Goal: Navigation & Orientation: Find specific page/section

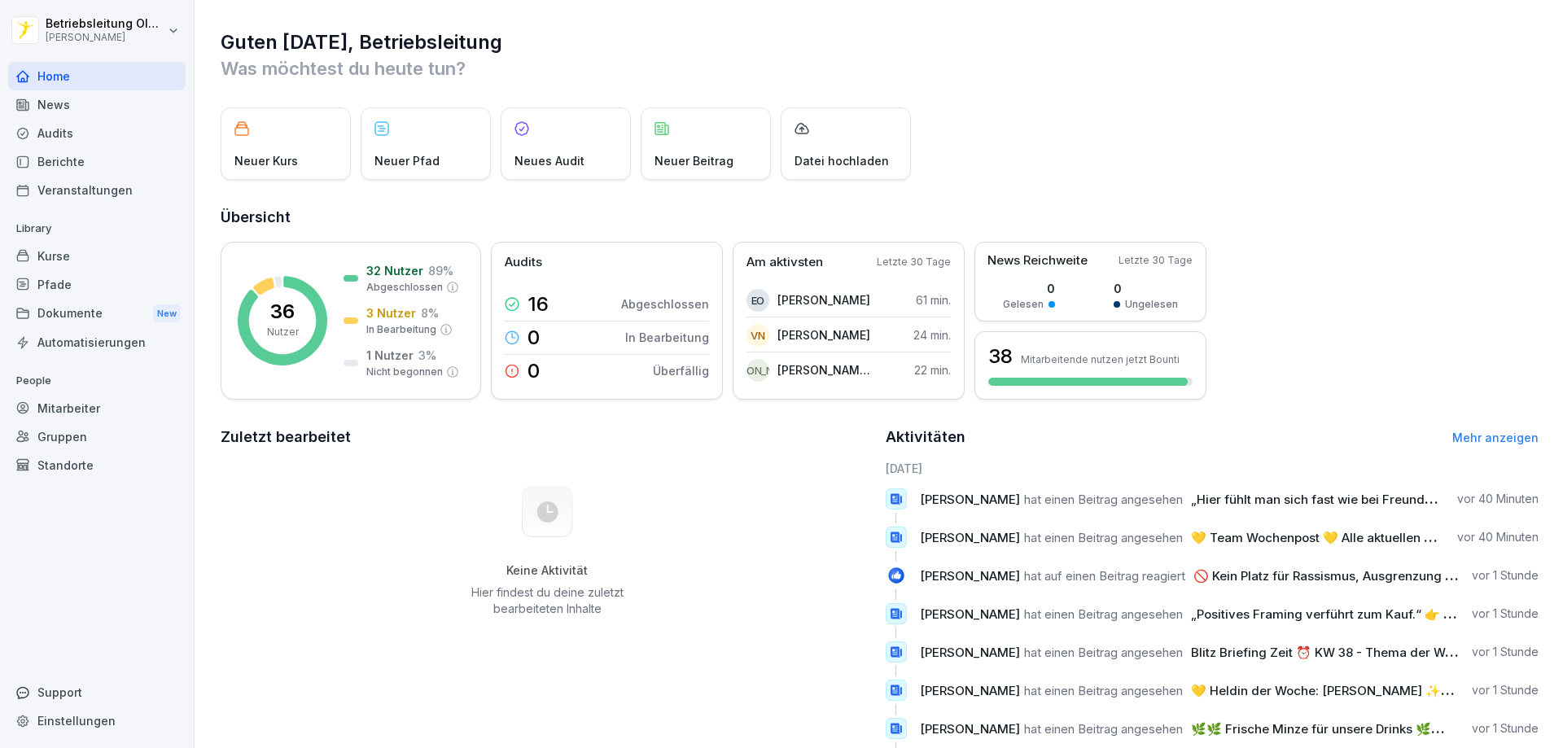
click at [66, 112] on div "News" at bounding box center [96, 104] width 177 height 28
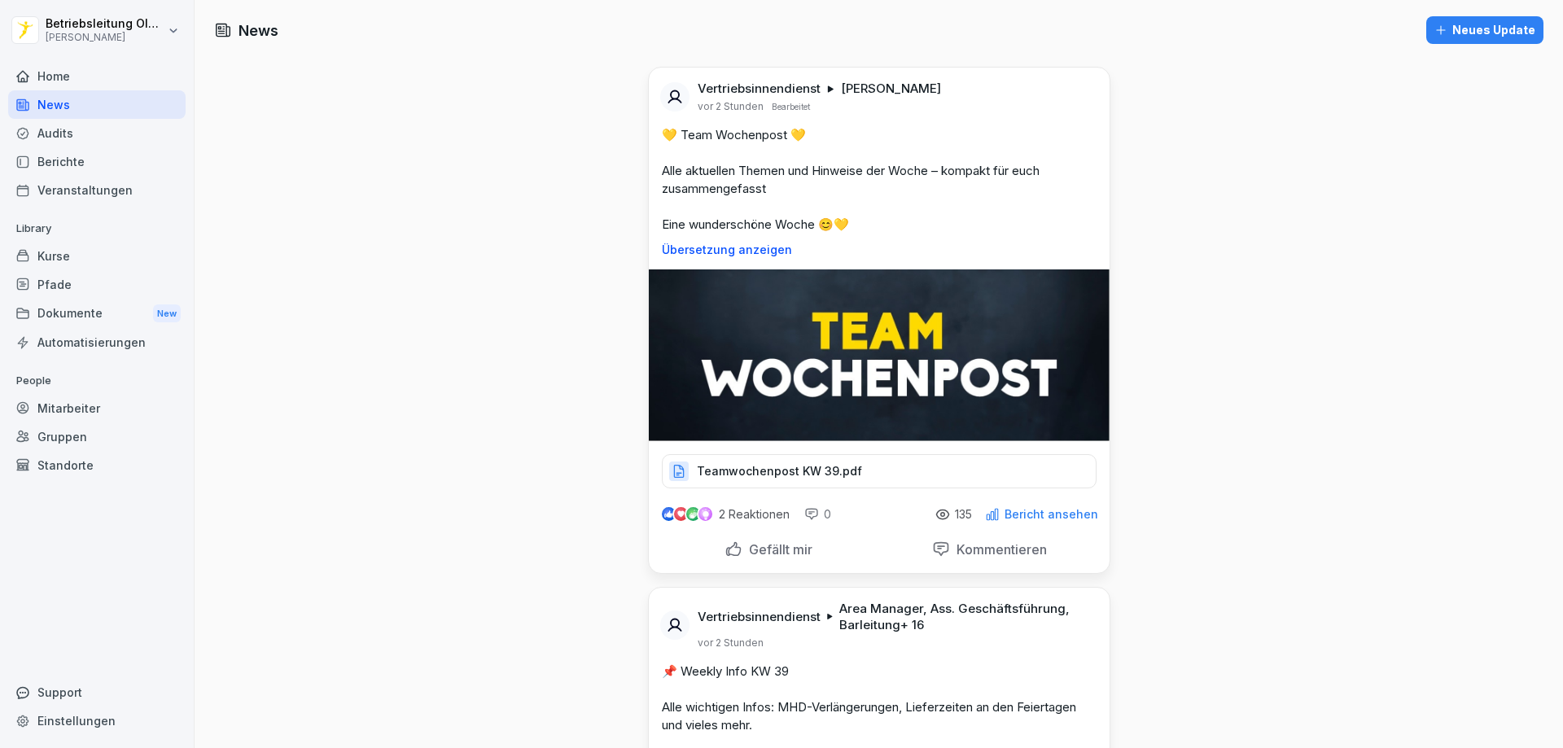
click at [35, 397] on div "Mitarbeiter" at bounding box center [96, 408] width 177 height 28
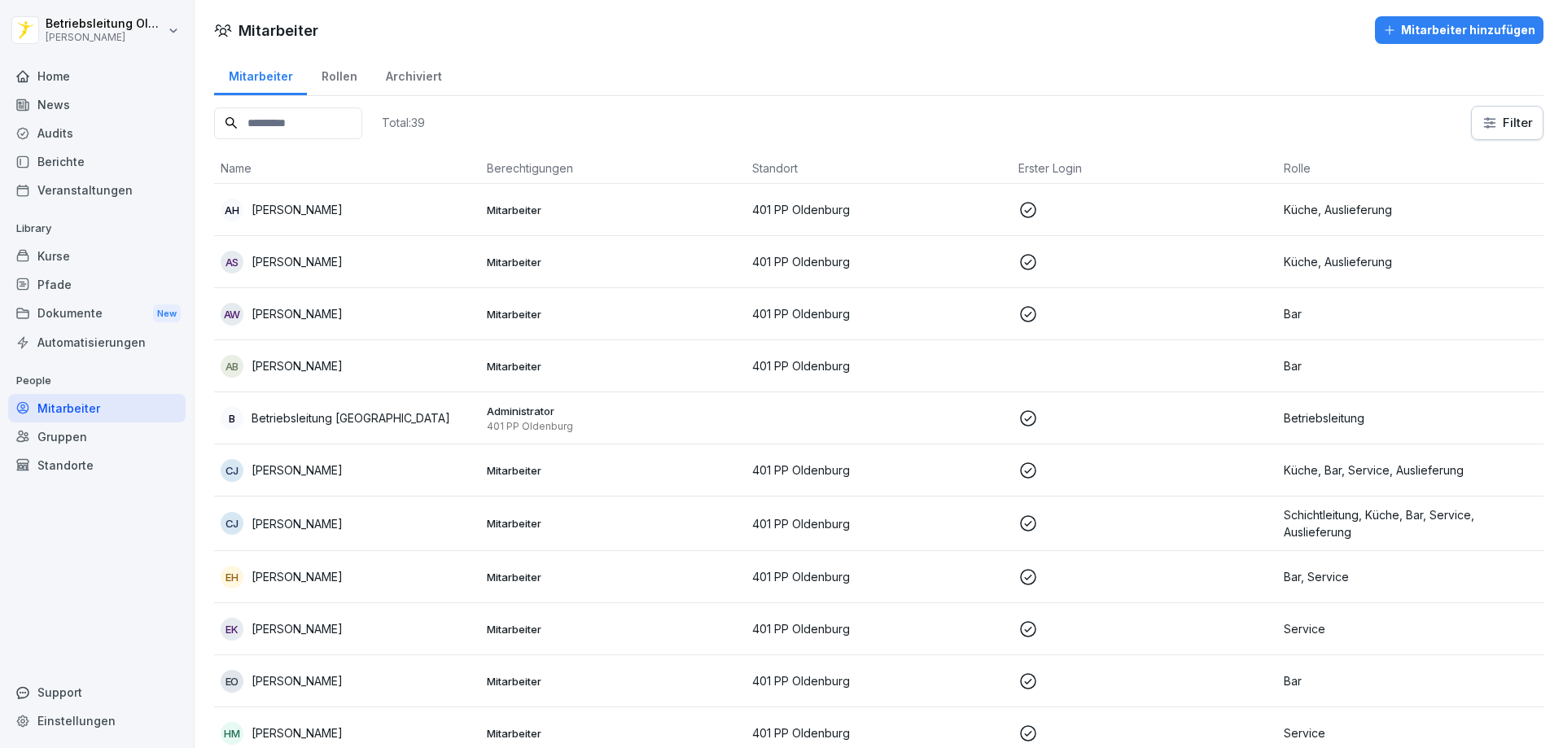
click at [63, 37] on html "Betriebsleitung [GEOGRAPHIC_DATA][PERSON_NAME] Home News Audits Berichte Verans…" at bounding box center [781, 374] width 1563 height 748
click at [55, 28] on html "Betriebsleitung [GEOGRAPHIC_DATA][PERSON_NAME] Home News Audits Berichte Verans…" at bounding box center [781, 374] width 1563 height 748
click at [65, 85] on div "Home" at bounding box center [96, 76] width 177 height 28
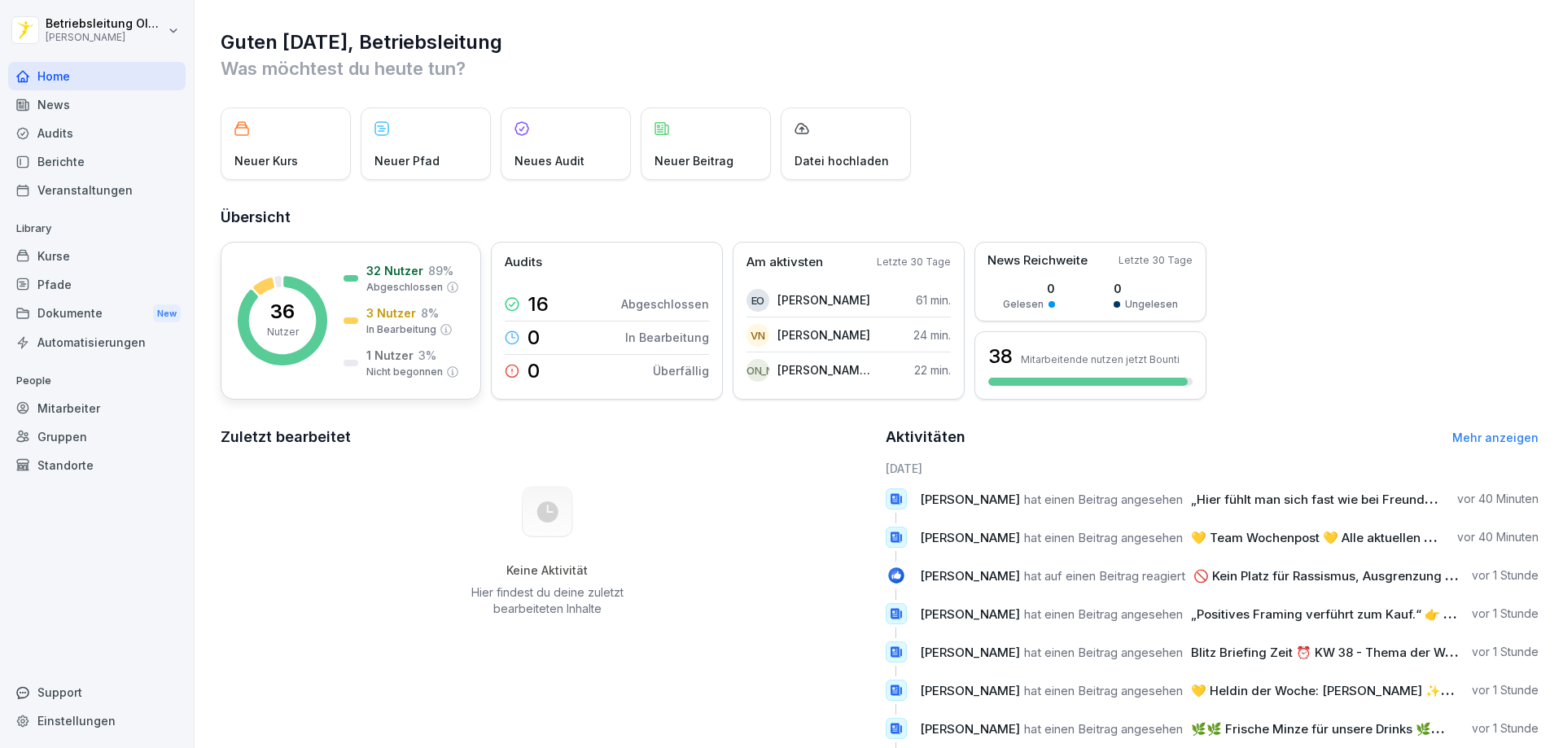
click at [373, 357] on p "1 Nutzer" at bounding box center [389, 355] width 47 height 17
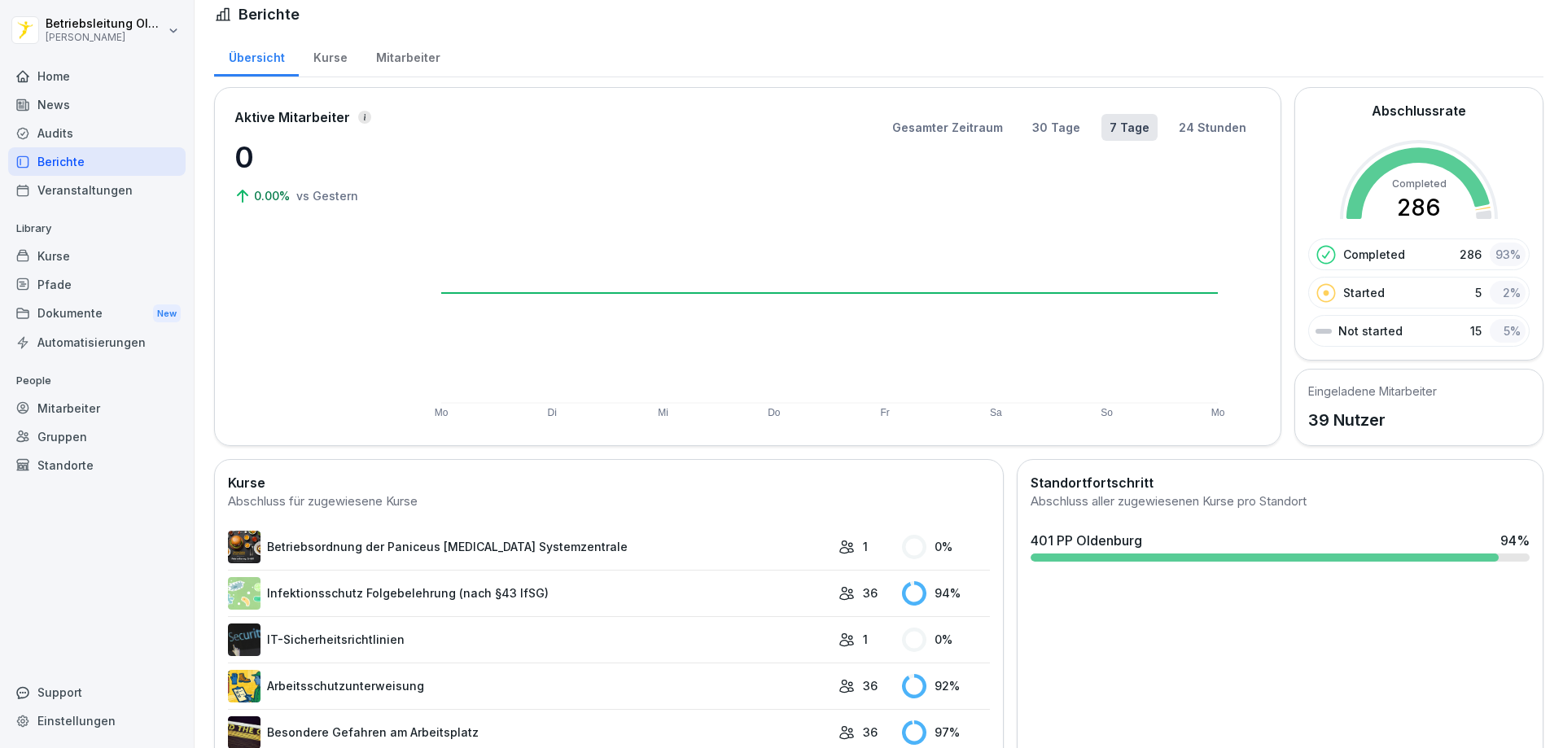
scroll to position [12, 0]
click at [422, 58] on div "Mitarbeiter" at bounding box center [407, 57] width 93 height 42
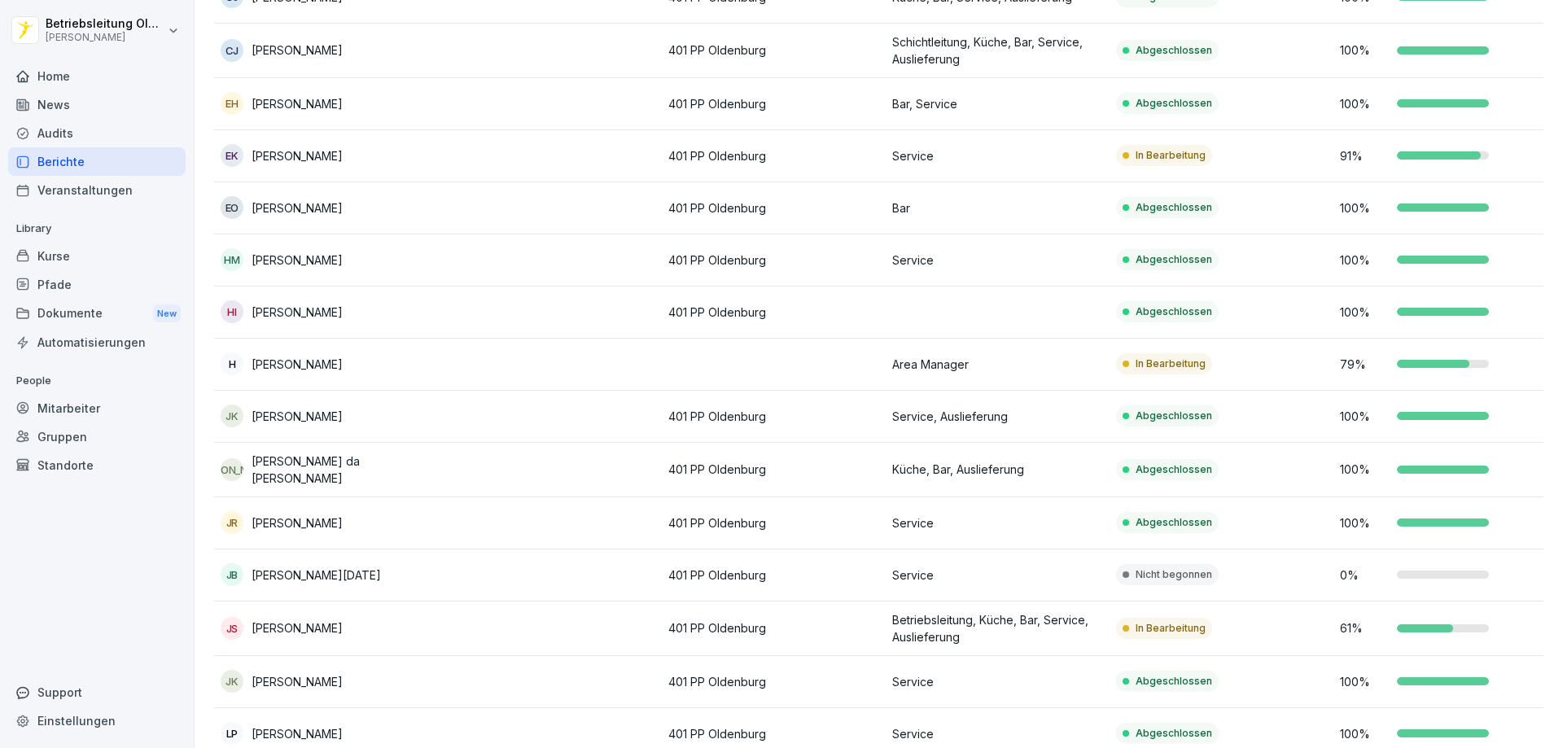
scroll to position [501, 0]
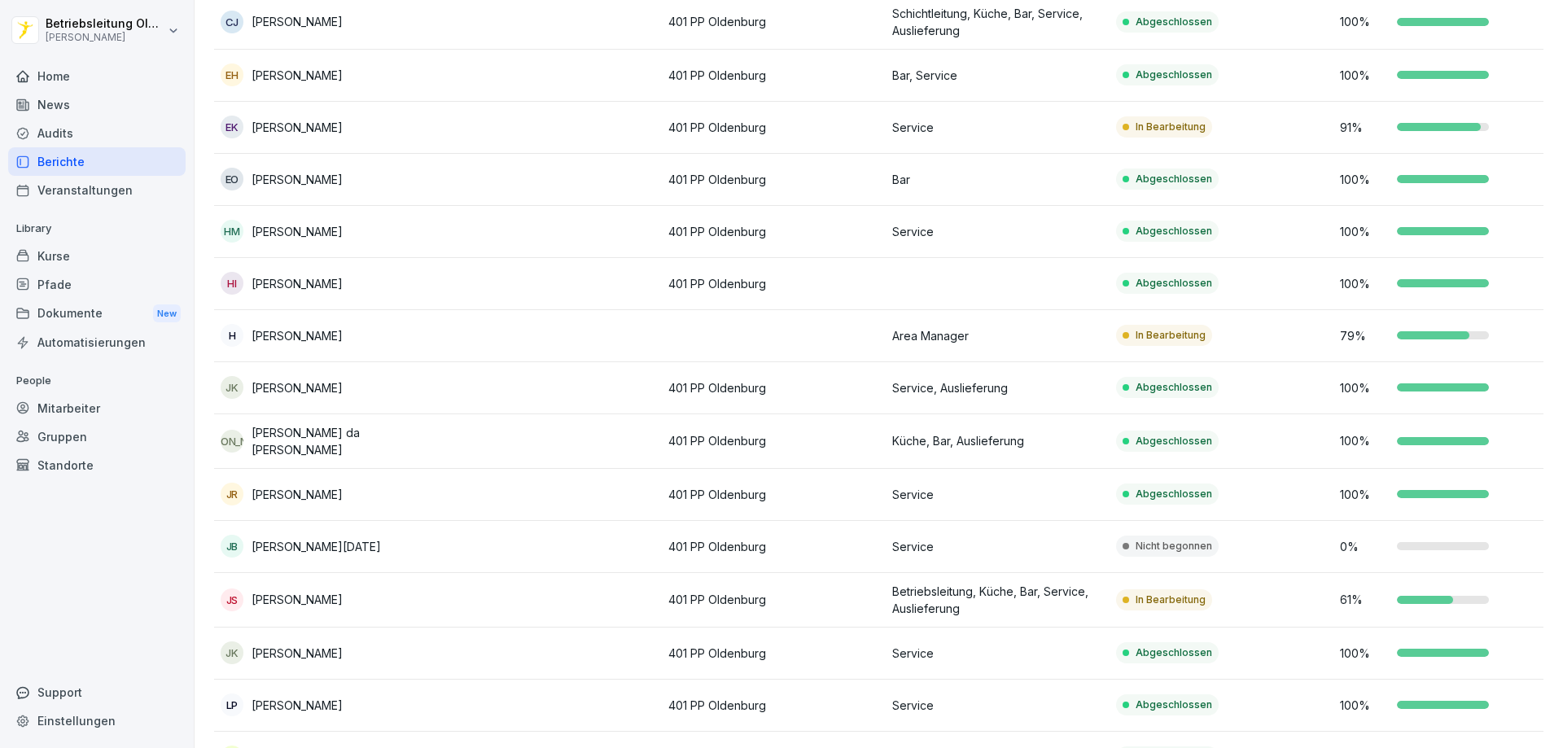
click at [297, 547] on p "[PERSON_NAME][DATE]" at bounding box center [316, 546] width 129 height 17
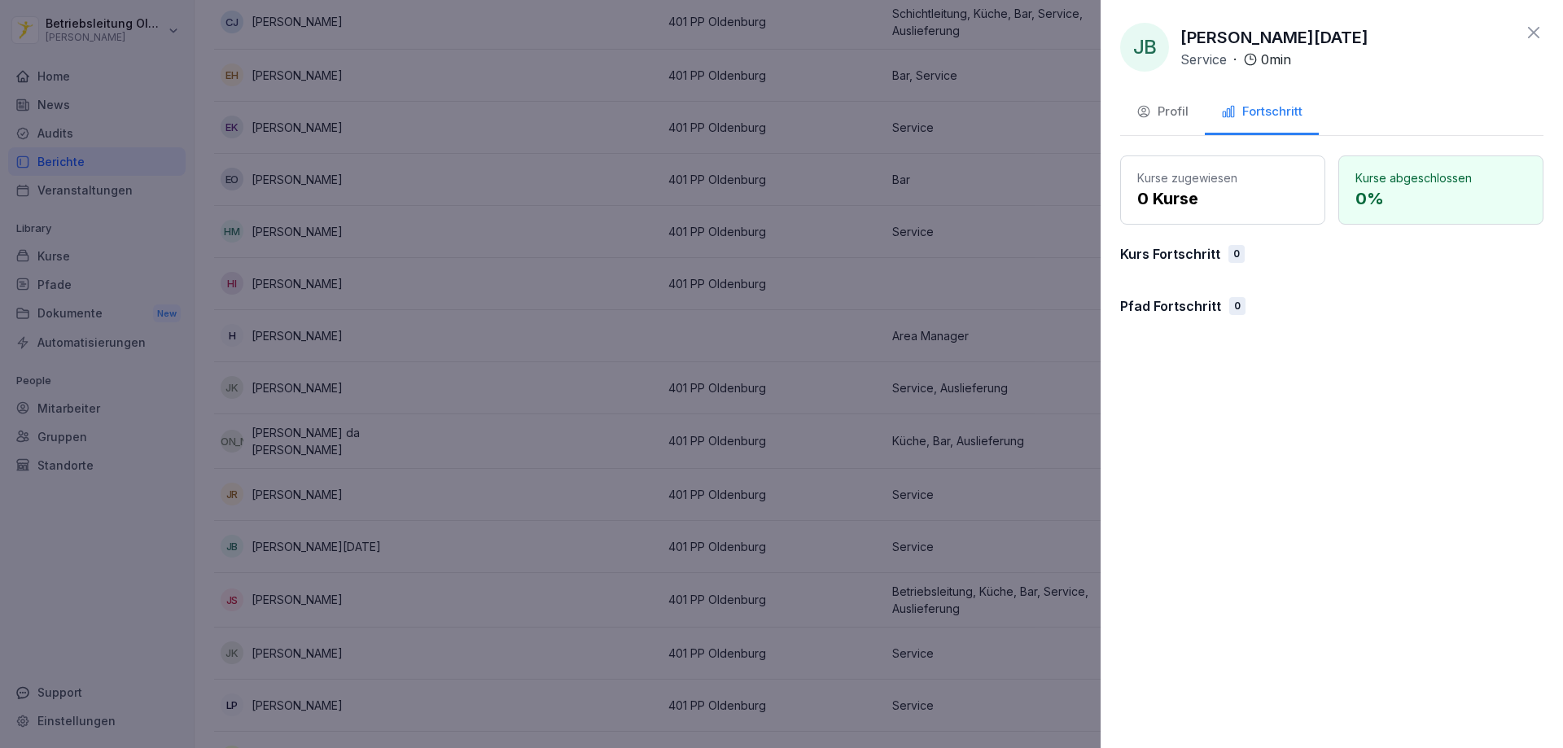
click at [1526, 39] on icon at bounding box center [1534, 33] width 20 height 20
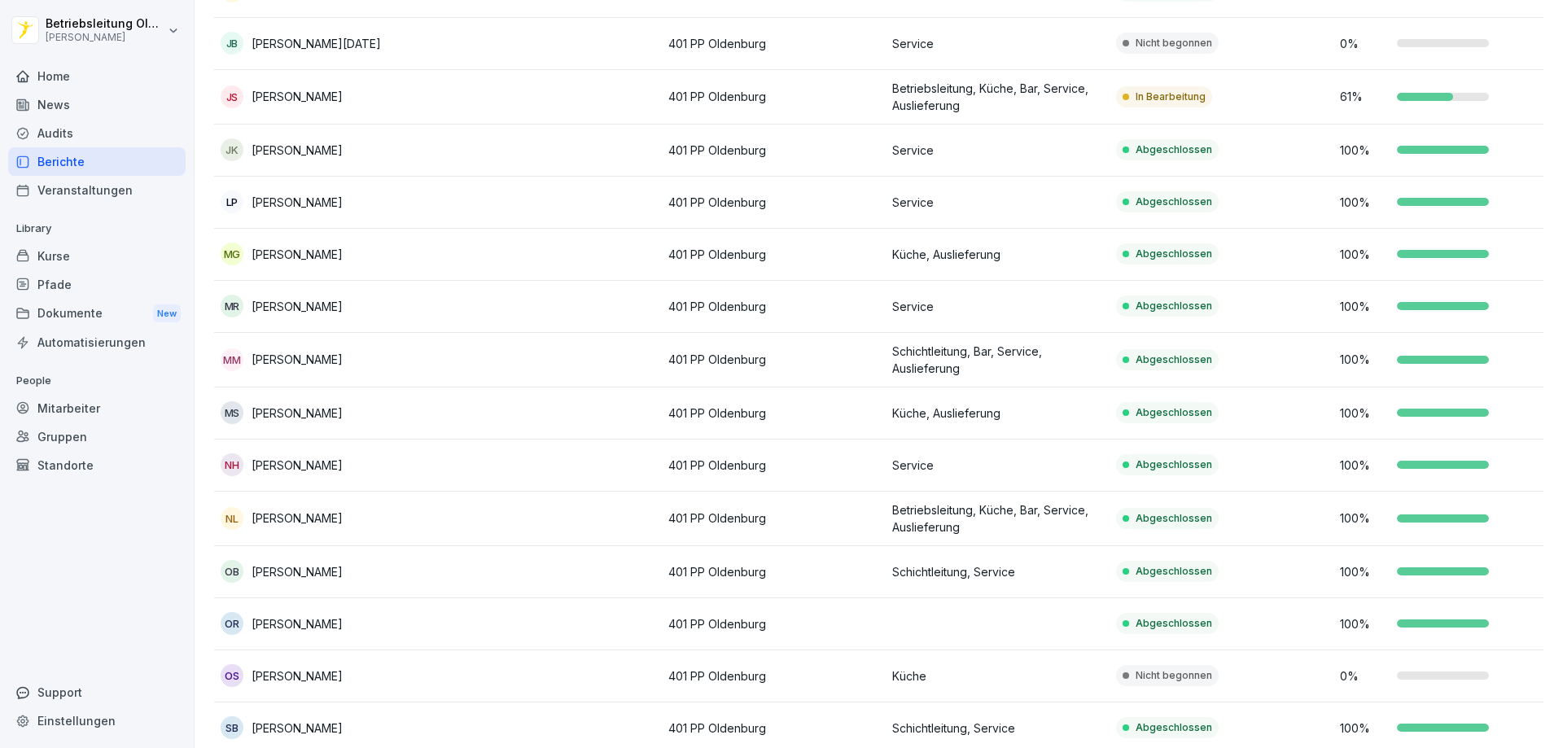
scroll to position [1152, 0]
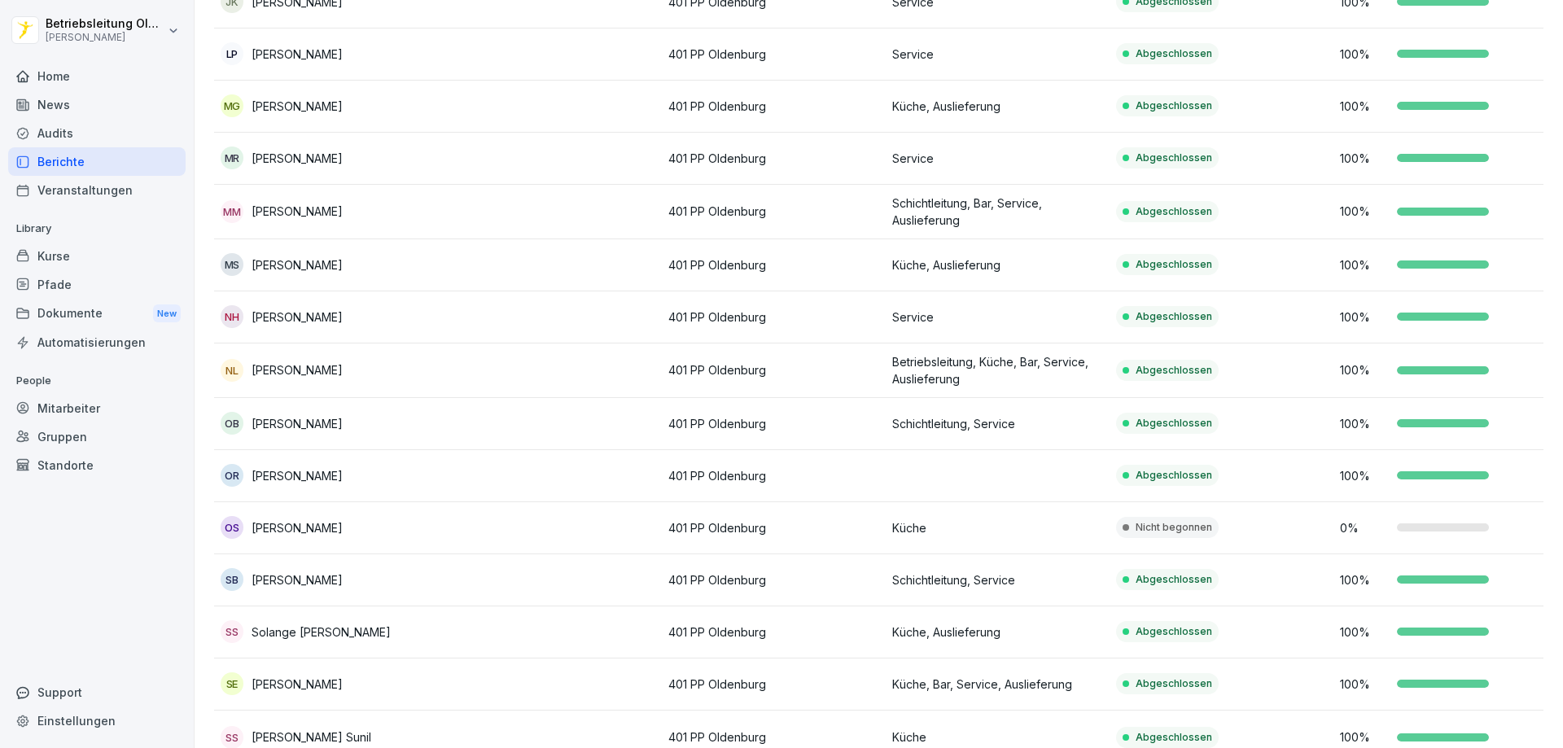
click at [271, 525] on p "[PERSON_NAME]" at bounding box center [297, 527] width 91 height 17
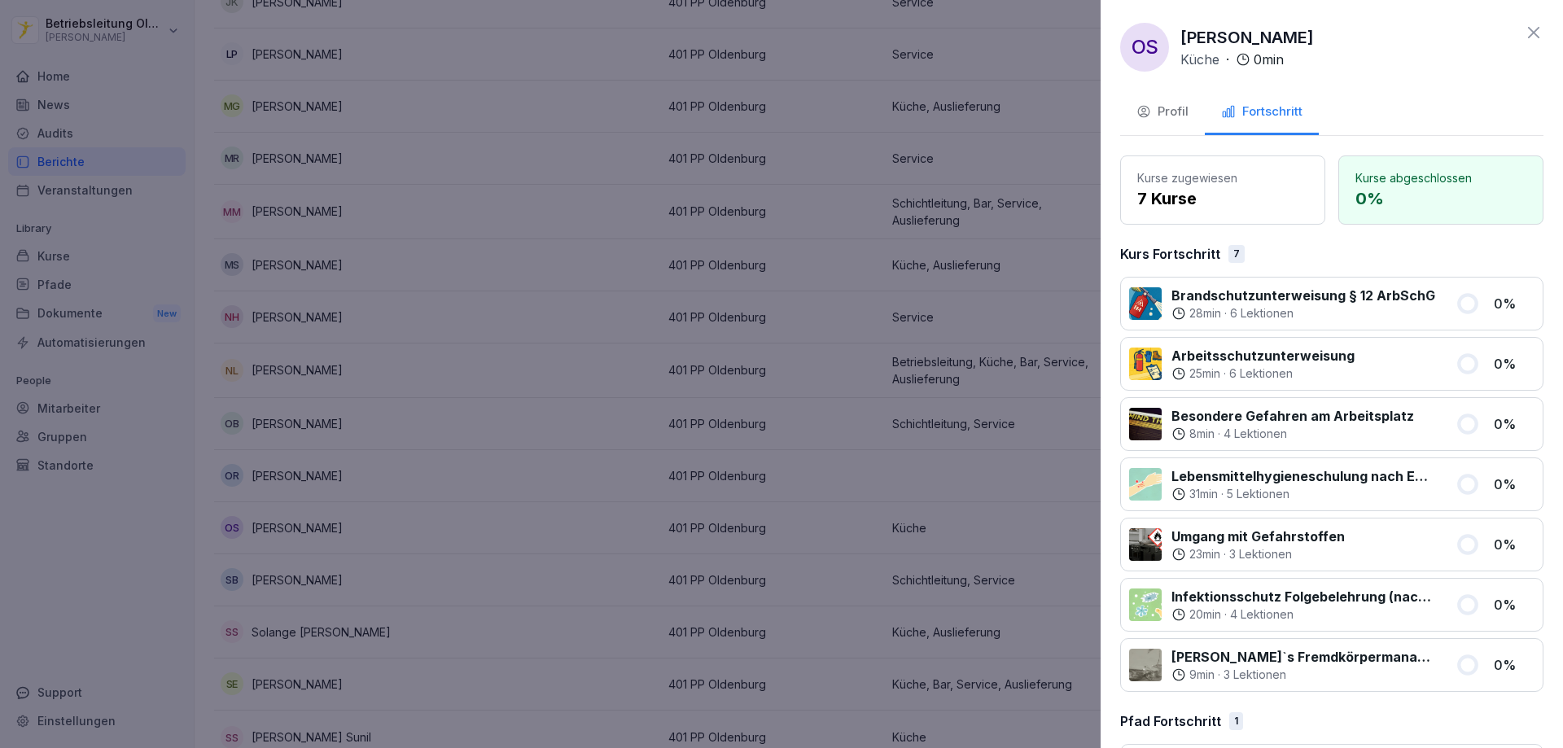
click at [1520, 22] on div "OS [PERSON_NAME] Küche · 0 min Profil Fortschritt Kurse zugewiesen 7 Kurse Kurs…" at bounding box center [1332, 374] width 462 height 748
click at [1524, 36] on icon at bounding box center [1534, 33] width 20 height 20
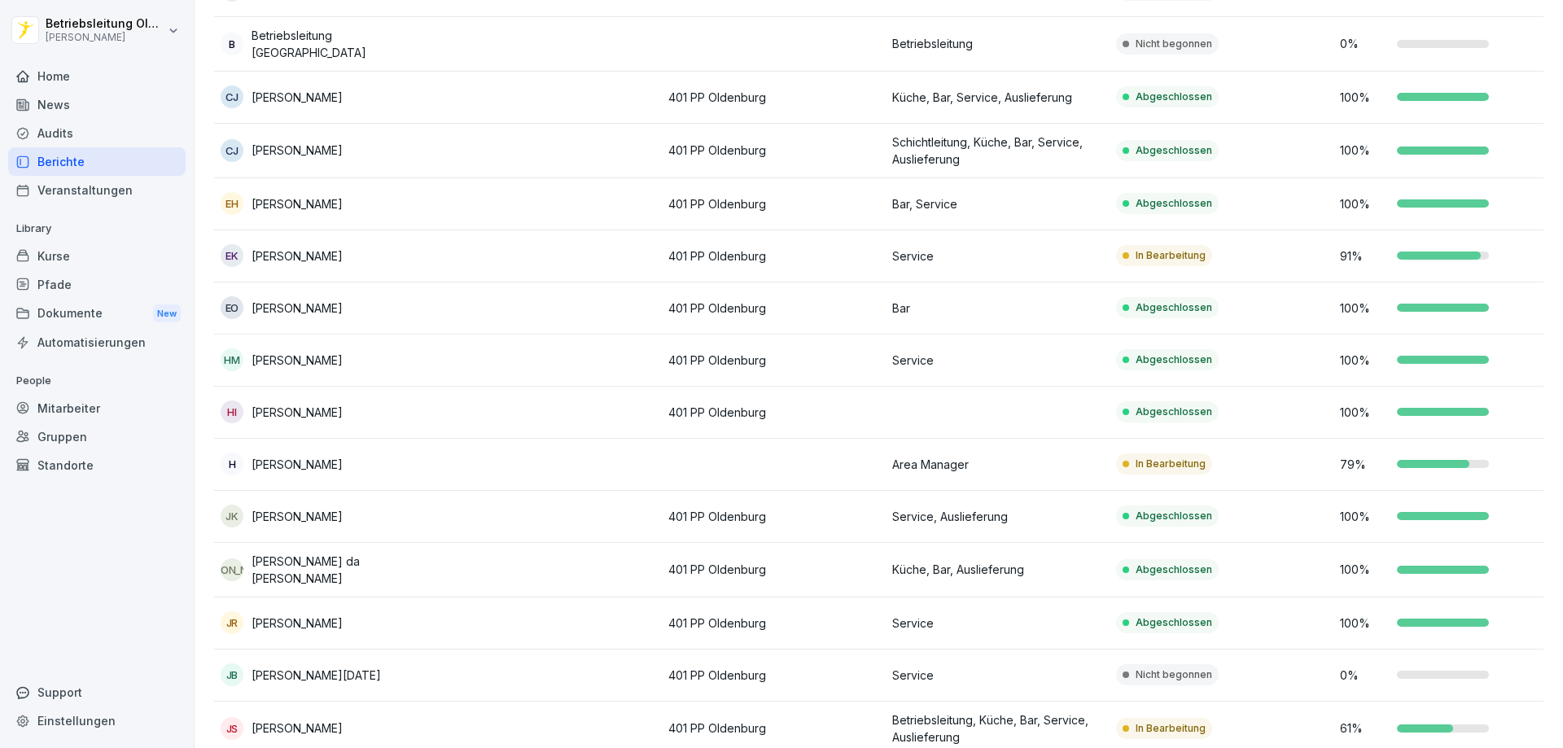
scroll to position [0, 0]
